Goal: Find specific page/section: Find specific page/section

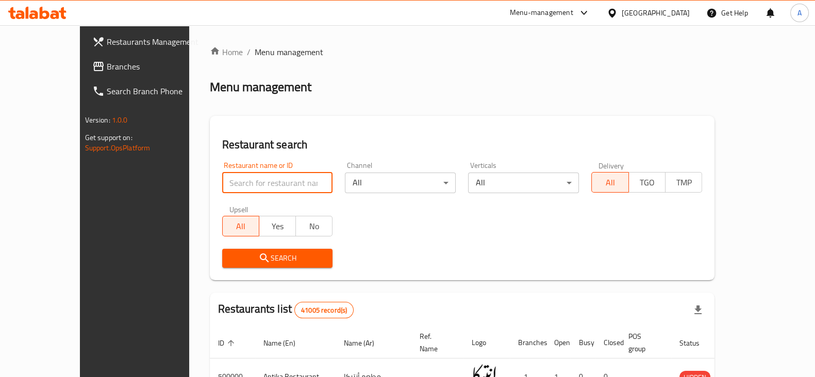
click at [261, 177] on input "search" at bounding box center [277, 183] width 111 height 21
type input "nutopia"
click button "Search" at bounding box center [277, 258] width 111 height 19
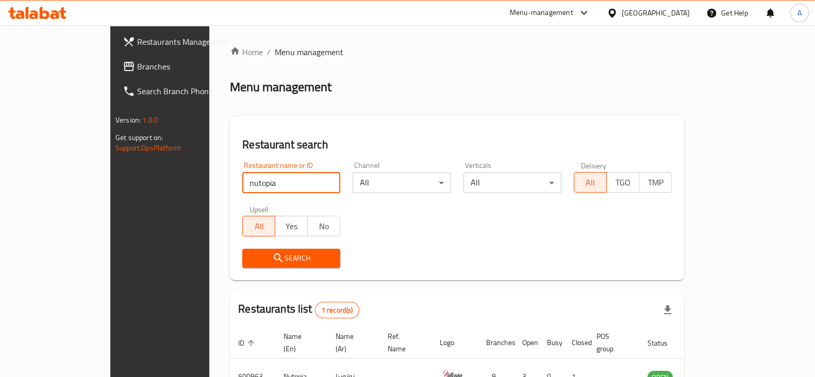
scroll to position [62, 0]
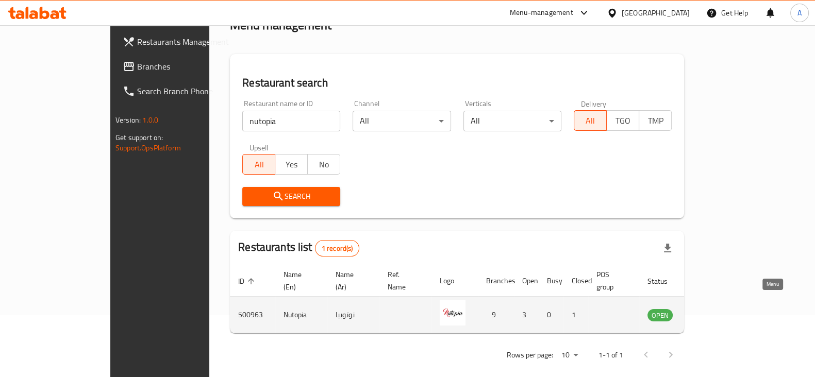
click at [714, 309] on icon "enhanced table" at bounding box center [707, 315] width 12 height 12
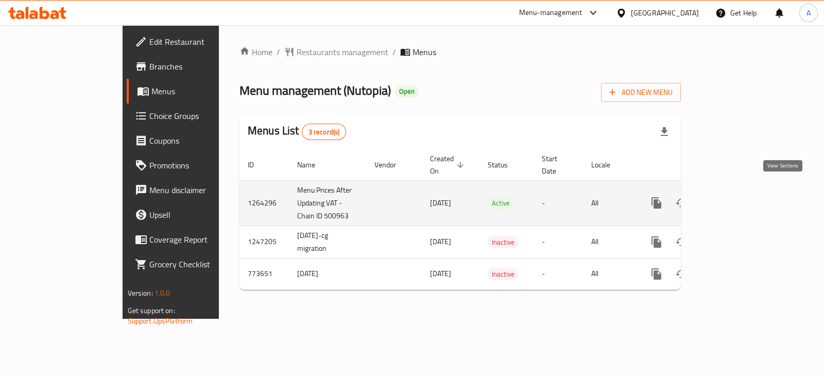
click at [737, 197] on icon "enhanced table" at bounding box center [731, 203] width 12 height 12
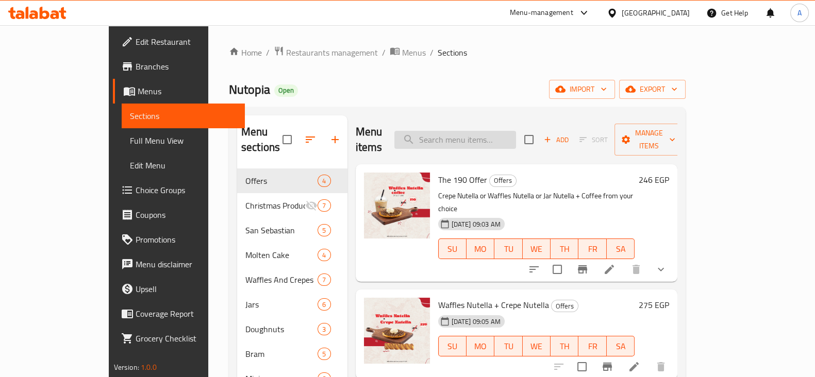
click at [516, 131] on input "search" at bounding box center [455, 140] width 122 height 18
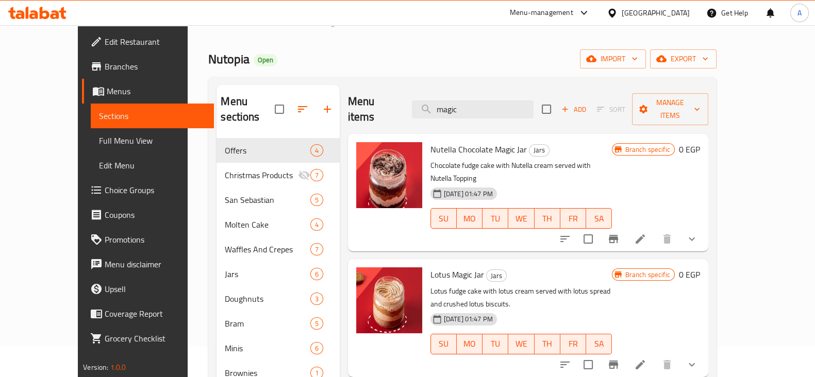
scroll to position [30, 0]
type input "magic"
click at [704, 227] on button "show more" at bounding box center [691, 239] width 25 height 25
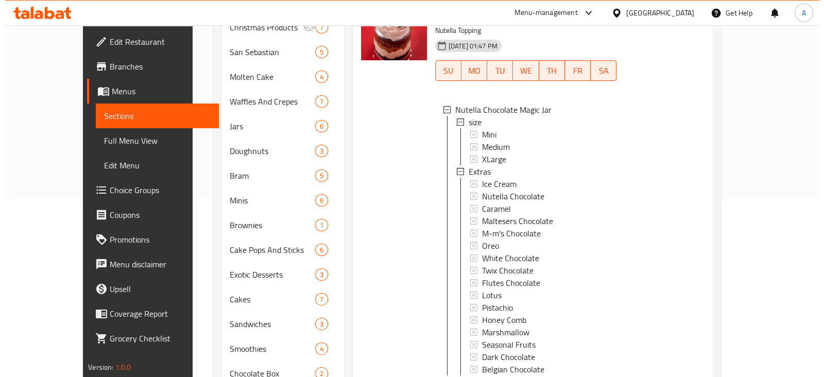
scroll to position [1, 0]
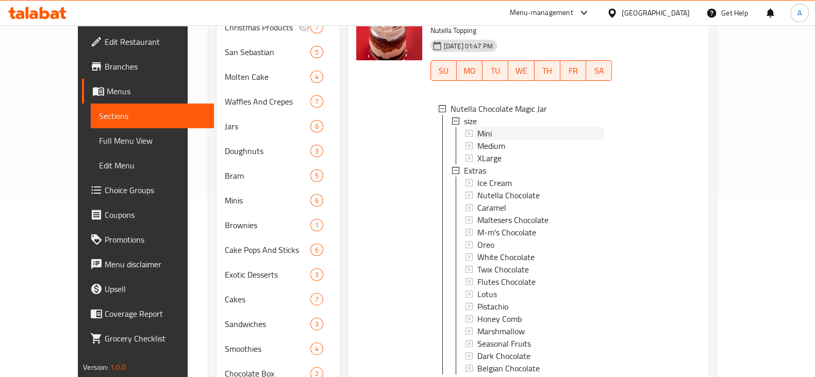
click at [477, 127] on div "Mini" at bounding box center [540, 133] width 127 height 12
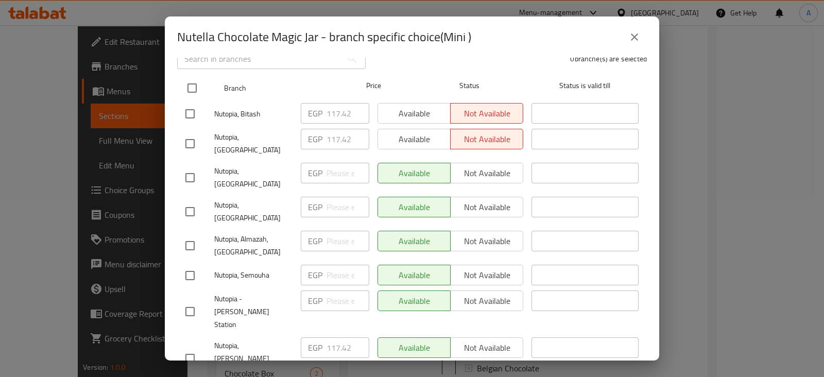
scroll to position [0, 0]
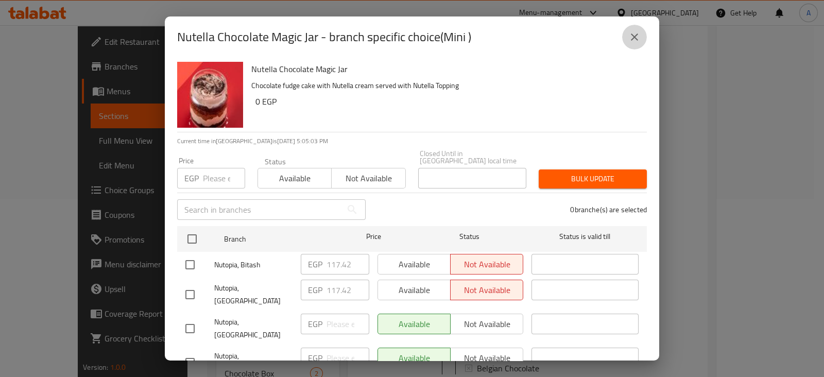
click at [639, 44] on button "close" at bounding box center [634, 37] width 25 height 25
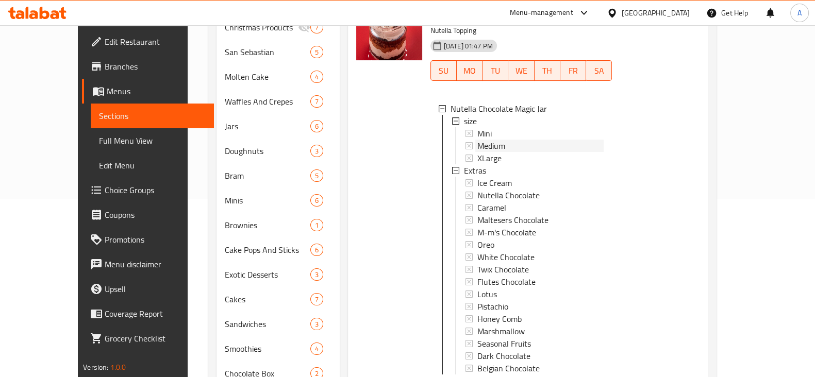
click at [517, 140] on div "Medium" at bounding box center [540, 146] width 127 height 12
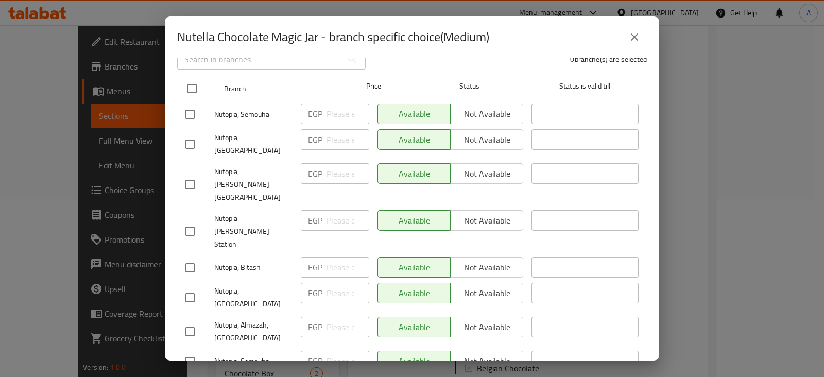
scroll to position [151, 0]
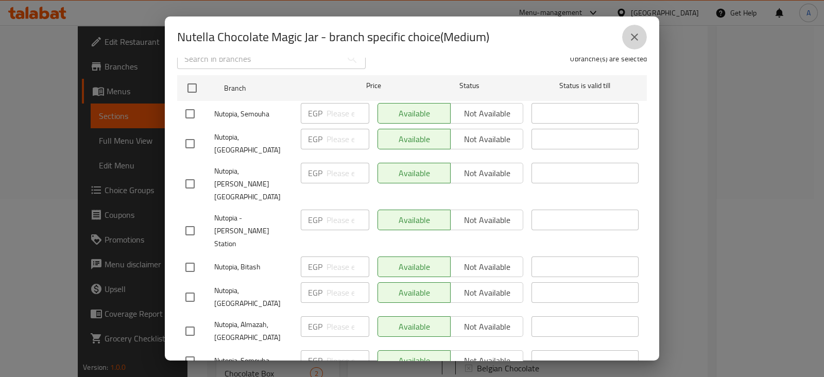
click at [636, 28] on button "close" at bounding box center [634, 37] width 25 height 25
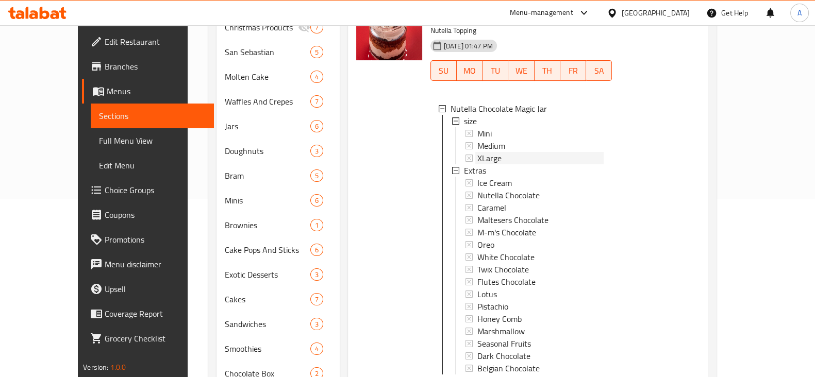
click at [491, 152] on div "XLarge" at bounding box center [540, 158] width 127 height 12
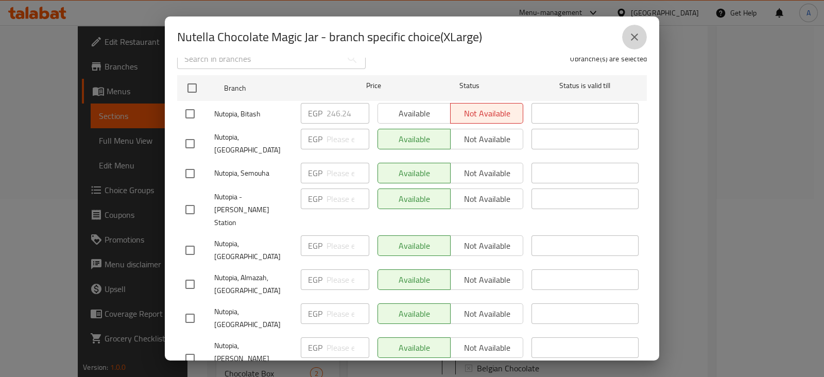
click at [633, 45] on button "close" at bounding box center [634, 37] width 25 height 25
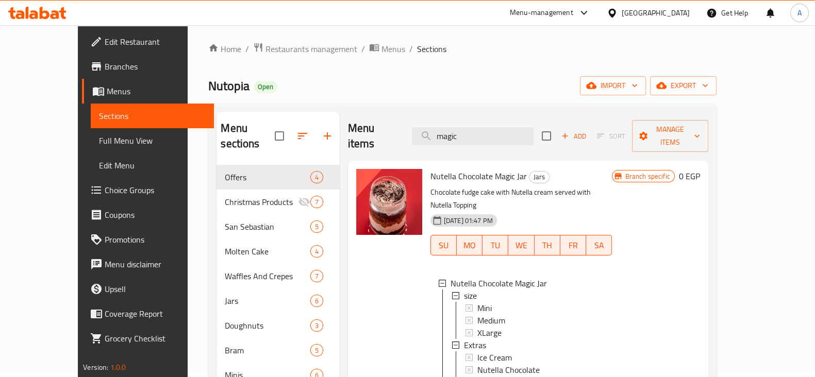
scroll to position [0, 0]
